Goal: Transaction & Acquisition: Book appointment/travel/reservation

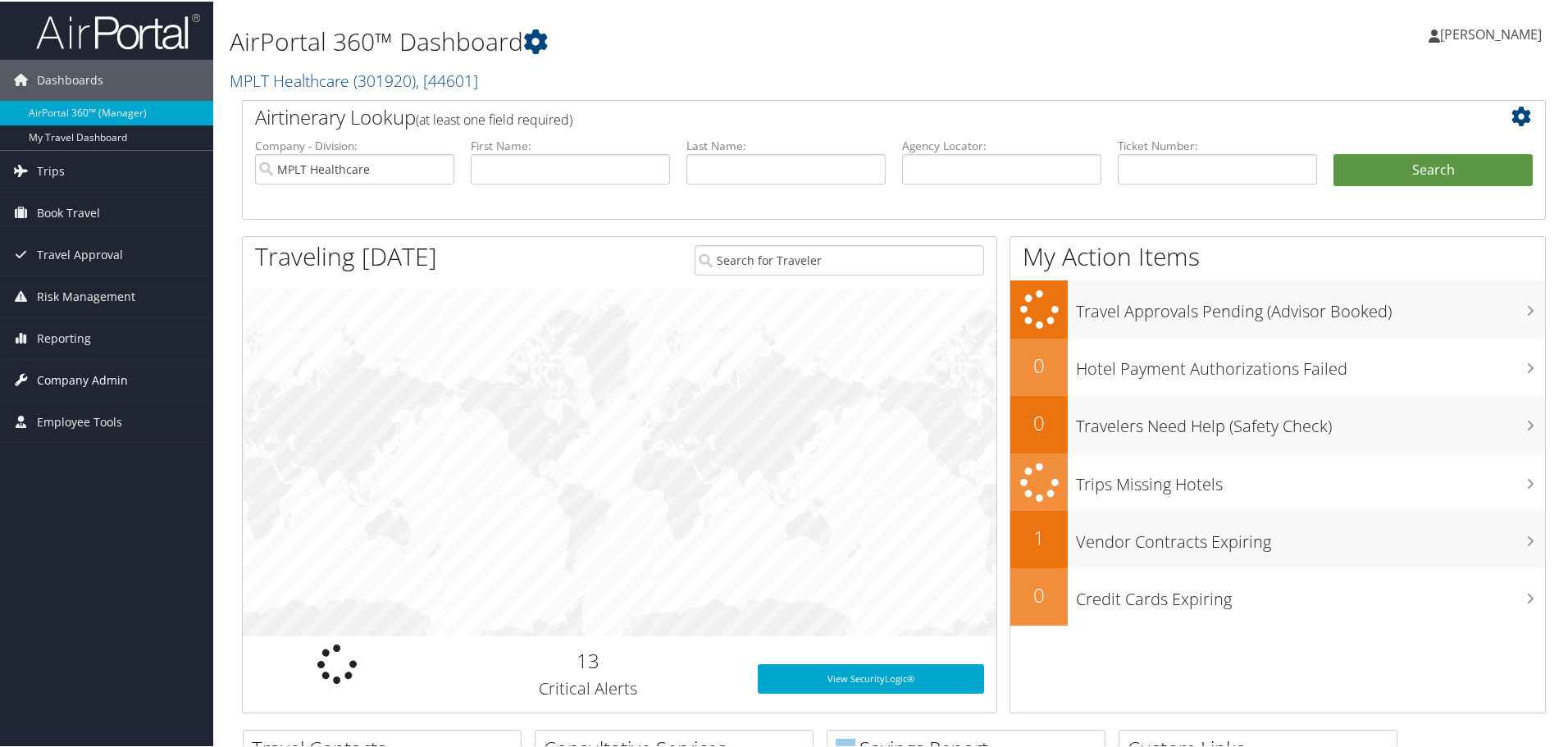
click at [73, 369] on span "Company Admin" at bounding box center [82, 379] width 91 height 41
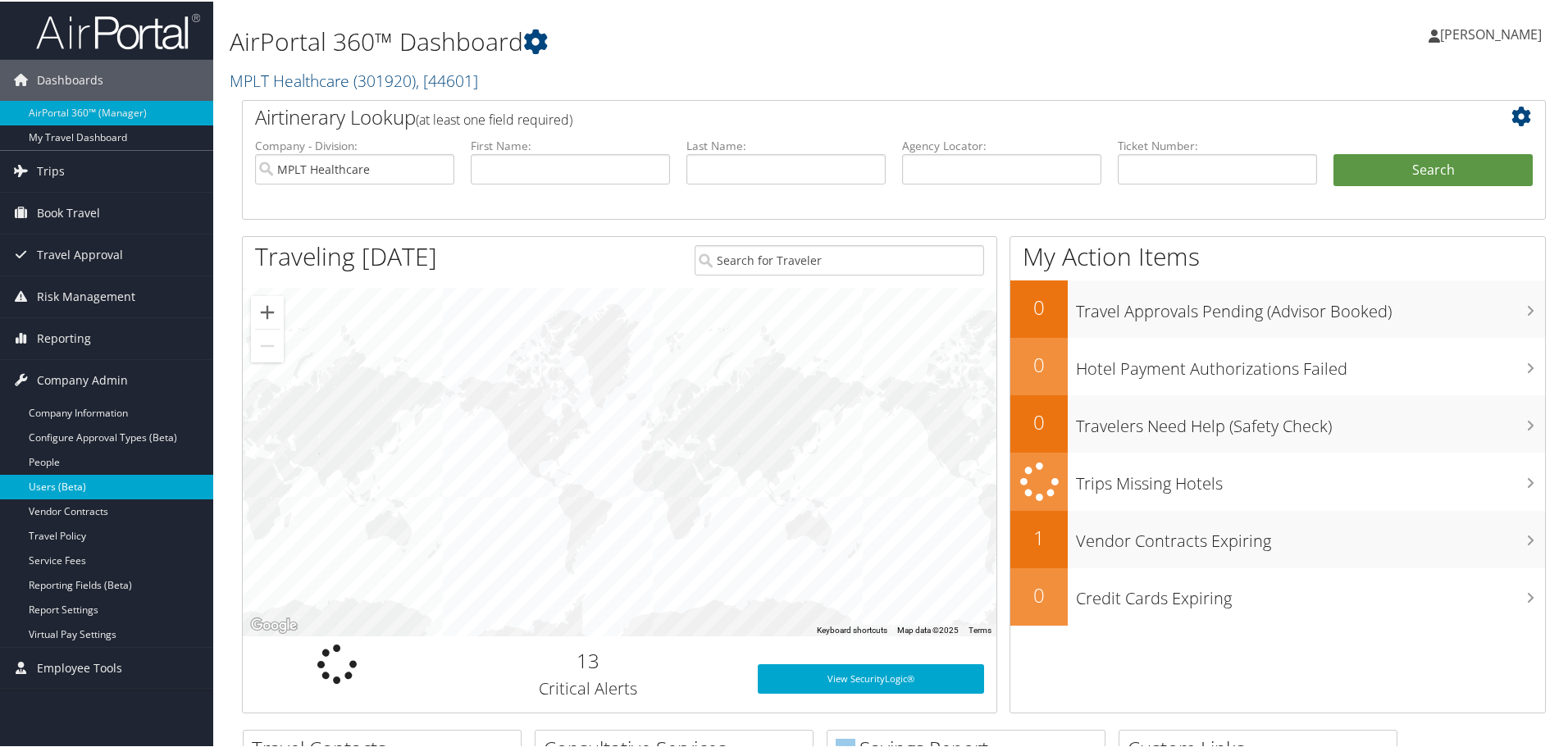
click at [84, 485] on link "Users (Beta)" at bounding box center [106, 486] width 213 height 25
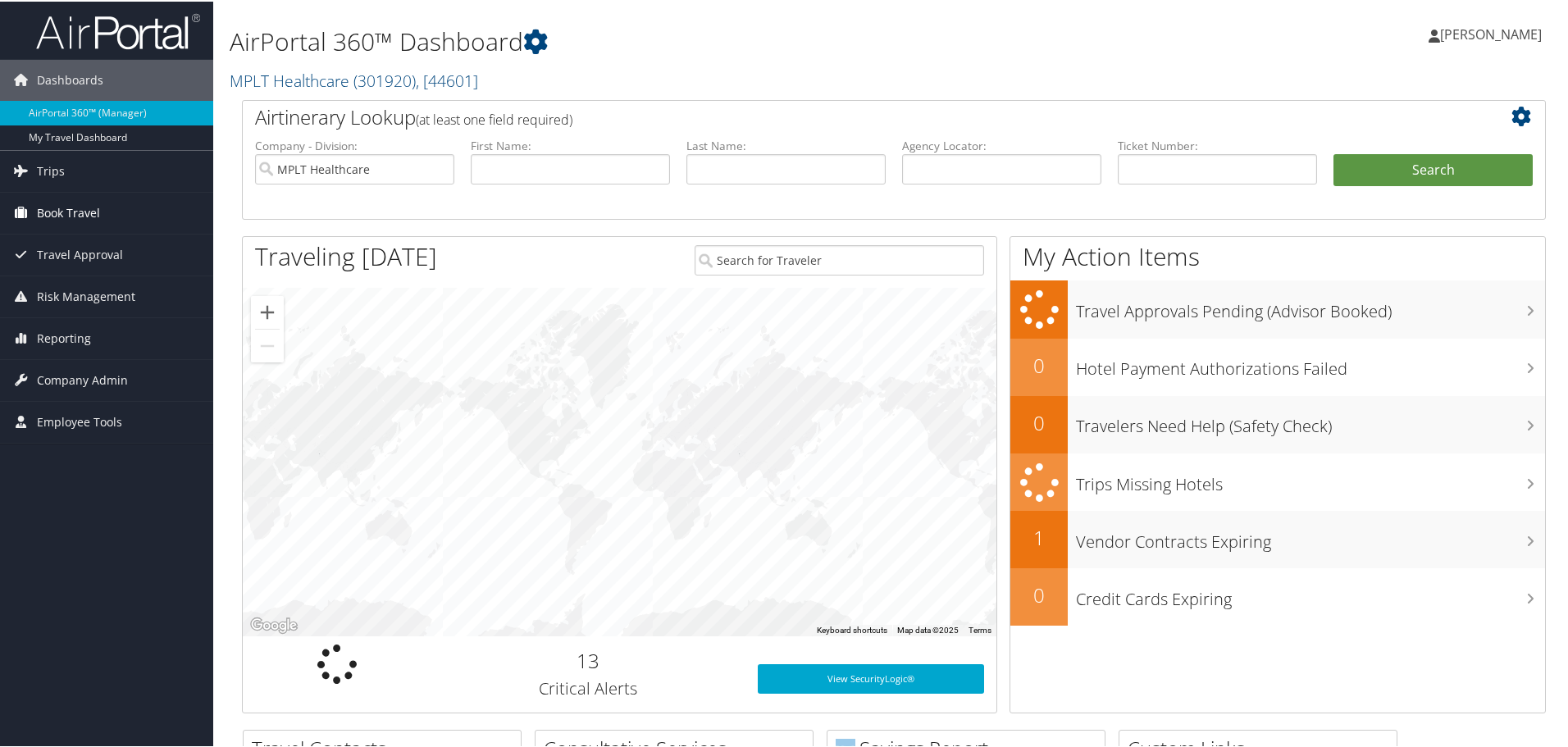
click at [100, 207] on link "Book Travel" at bounding box center [106, 212] width 213 height 41
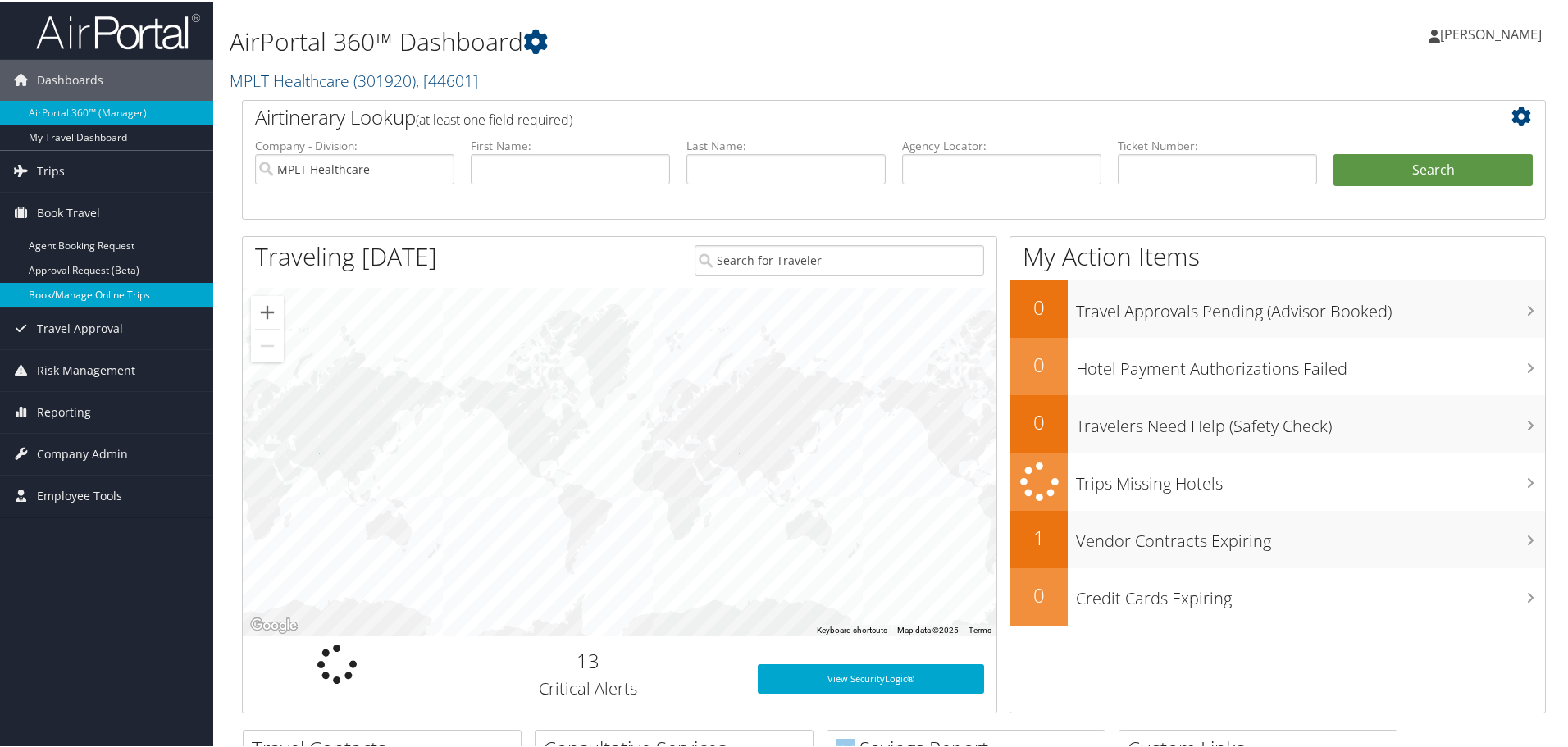
click at [135, 295] on link "Book/Manage Online Trips" at bounding box center [106, 294] width 213 height 25
